Goal: Subscribe to service/newsletter

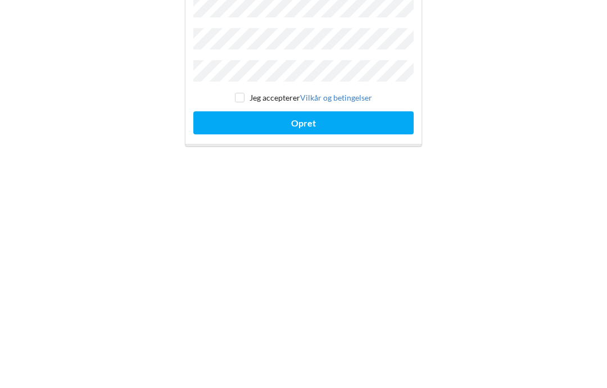
click at [239, 236] on input "checkbox" at bounding box center [240, 241] width 10 height 10
checkbox input "true"
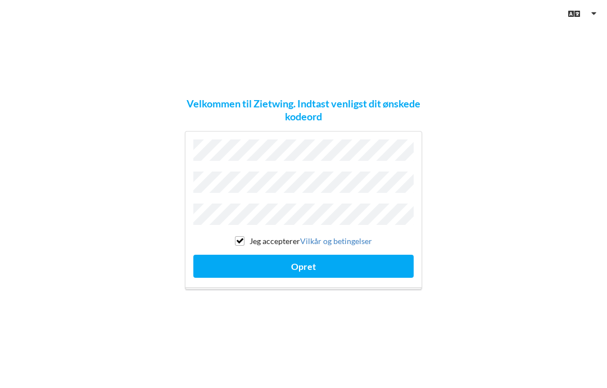
click at [324, 255] on button "Opret" at bounding box center [303, 266] width 220 height 23
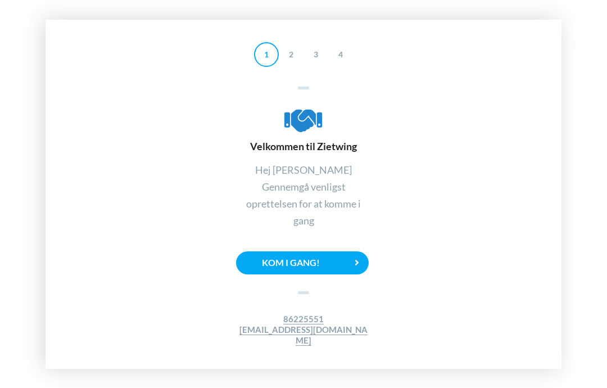
click at [342, 251] on div "Kom i gang!" at bounding box center [302, 262] width 133 height 23
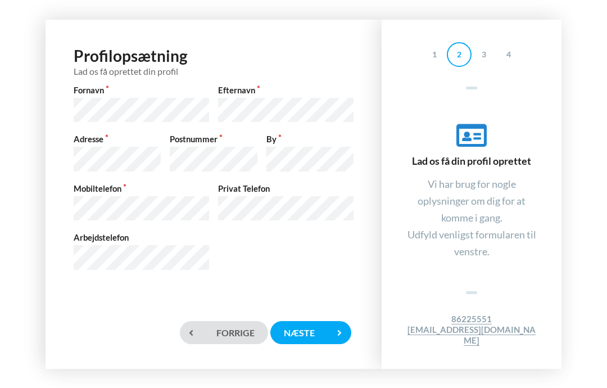
click at [318, 324] on div "Næste" at bounding box center [310, 332] width 81 height 23
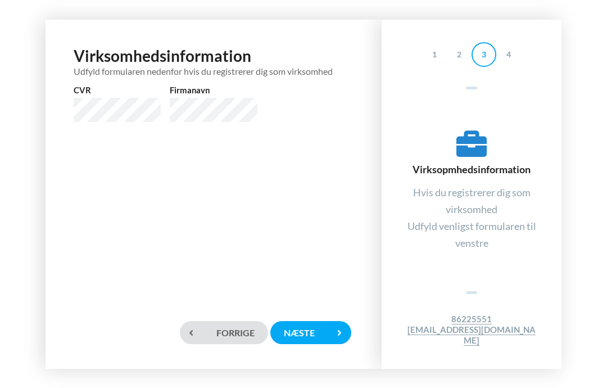
click at [322, 321] on div "Næste" at bounding box center [310, 332] width 81 height 23
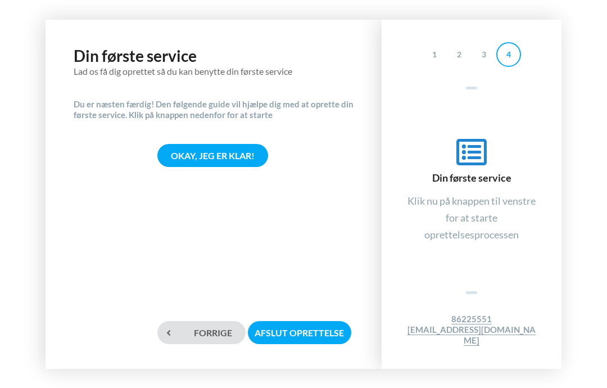
click at [220, 144] on div "Okay, jeg er klar!" at bounding box center [212, 155] width 111 height 23
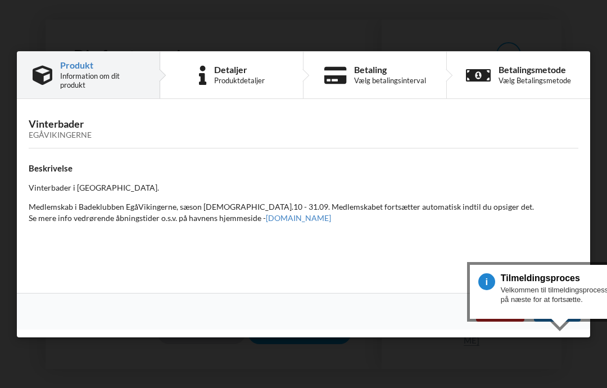
click at [252, 72] on div "Detaljer" at bounding box center [239, 69] width 51 height 9
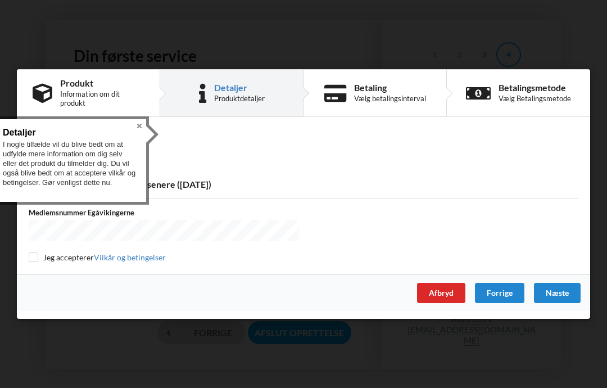
click at [382, 92] on div "Betaling" at bounding box center [390, 87] width 72 height 9
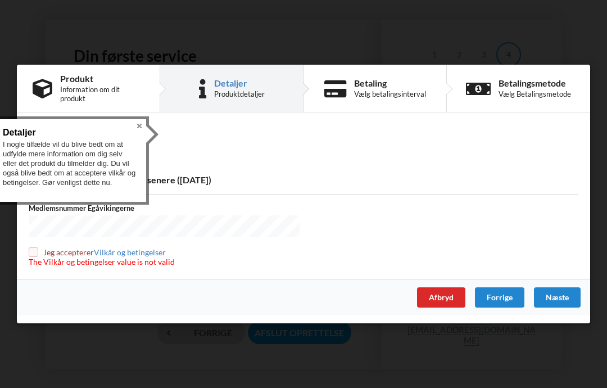
click at [34, 254] on input "checkbox" at bounding box center [34, 252] width 10 height 10
checkbox input "true"
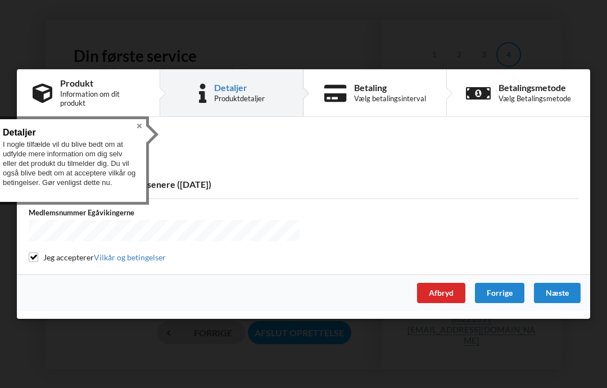
click at [133, 119] on button "Close" at bounding box center [139, 125] width 13 height 13
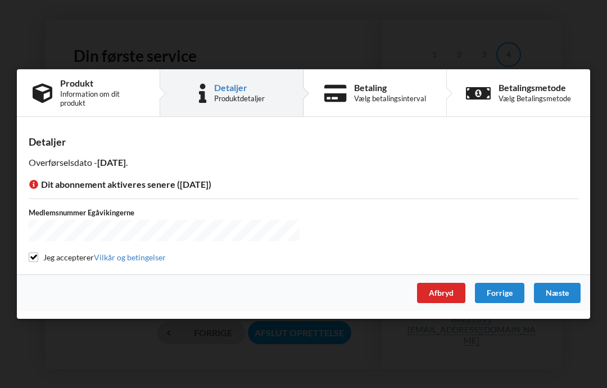
click at [527, 96] on div "Vælg Betalingsmetode" at bounding box center [535, 98] width 72 height 9
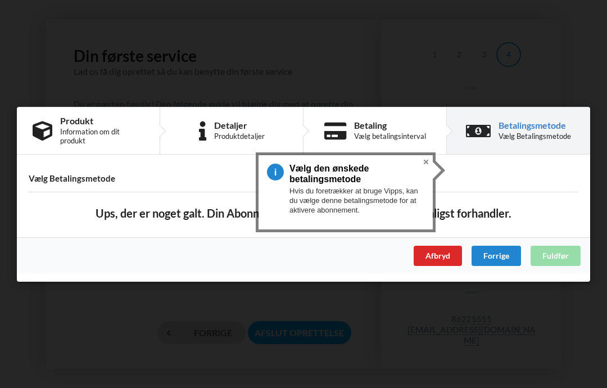
click at [424, 155] on button "Close" at bounding box center [425, 161] width 13 height 13
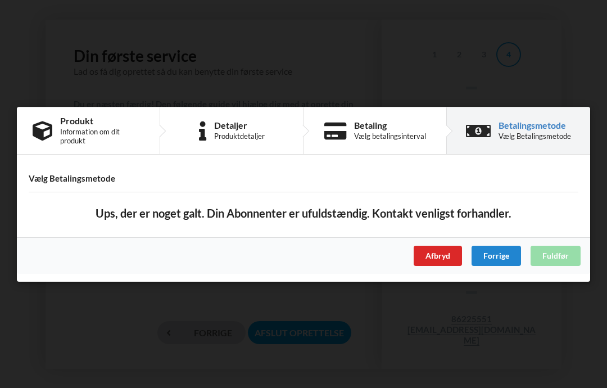
click at [377, 132] on div "Vælg betalingsinterval" at bounding box center [390, 136] width 72 height 9
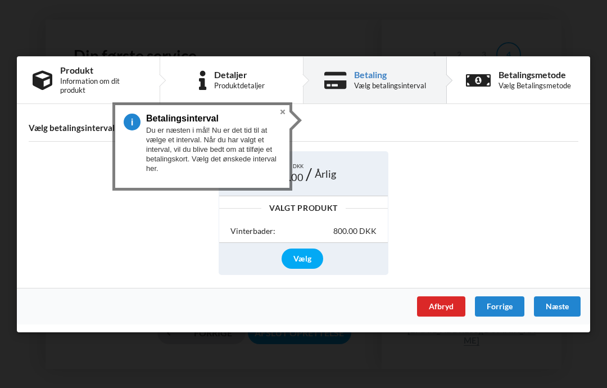
click at [304, 255] on div "Vælg" at bounding box center [303, 258] width 42 height 20
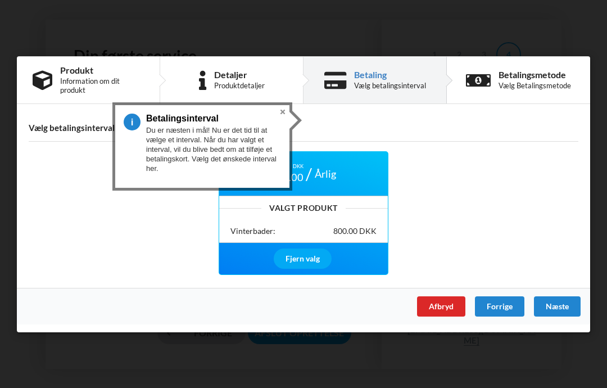
click at [563, 301] on div "Næste" at bounding box center [557, 306] width 47 height 20
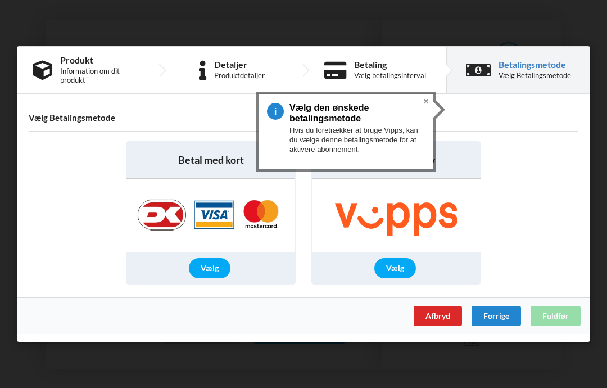
click at [217, 264] on div "Vælg" at bounding box center [210, 268] width 42 height 20
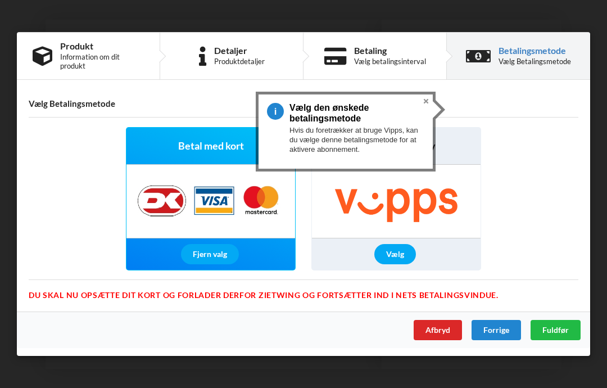
click at [555, 332] on span "Fuldfør" at bounding box center [555, 330] width 26 height 10
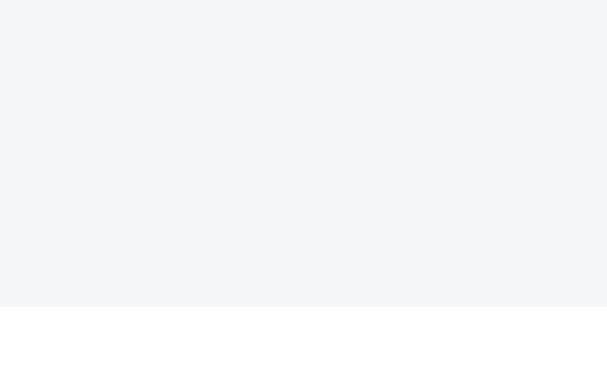
scroll to position [96, 0]
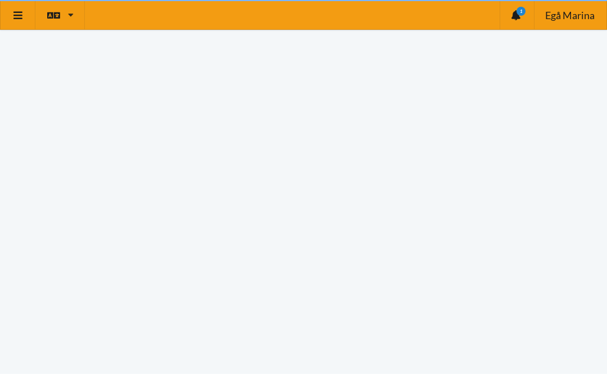
scroll to position [15, 0]
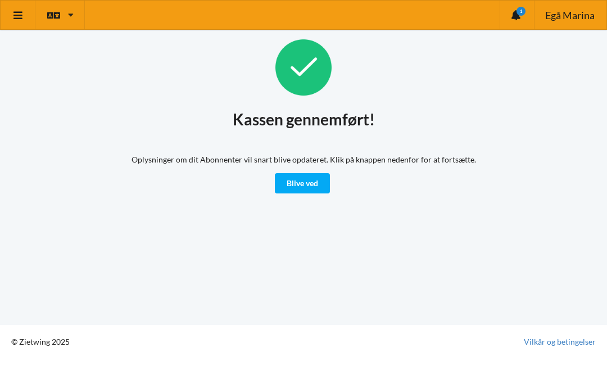
click at [318, 173] on link "Blive ved" at bounding box center [302, 183] width 55 height 20
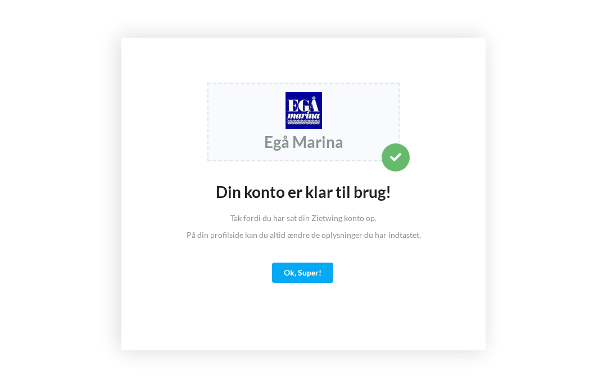
click at [314, 279] on div "Ok, Super!" at bounding box center [302, 272] width 61 height 20
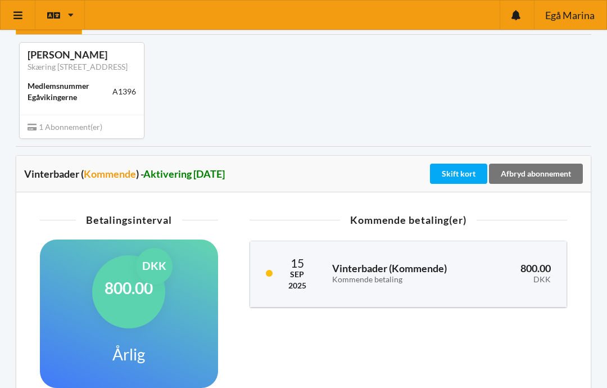
scroll to position [56, 0]
